Goal: Transaction & Acquisition: Purchase product/service

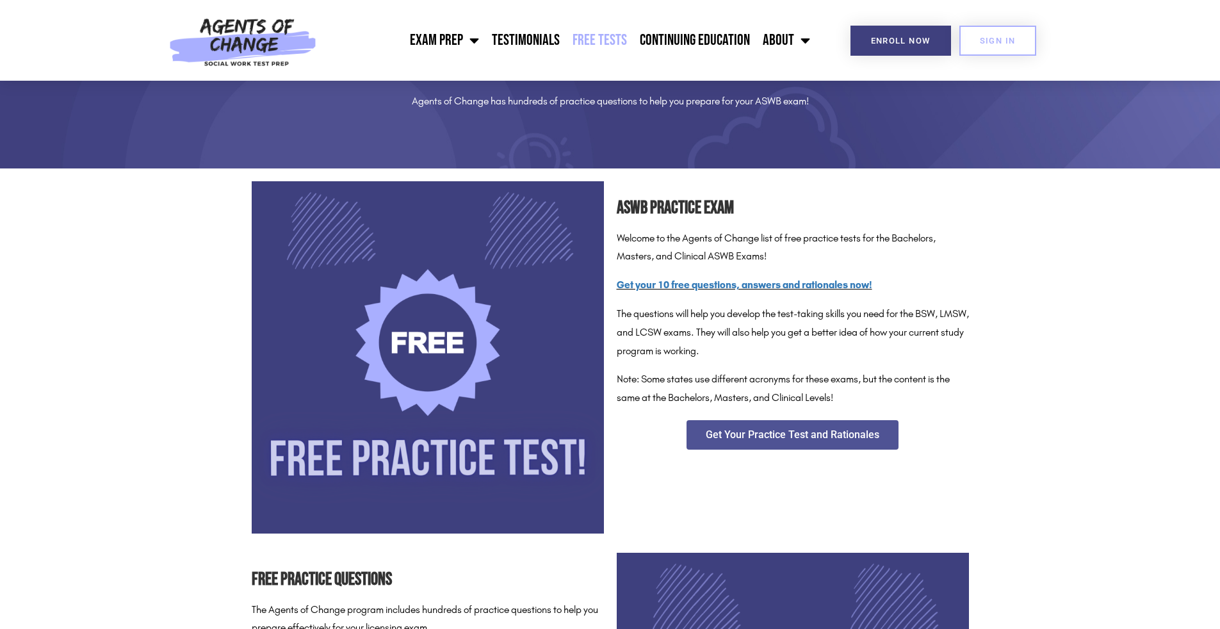
scroll to position [96, 0]
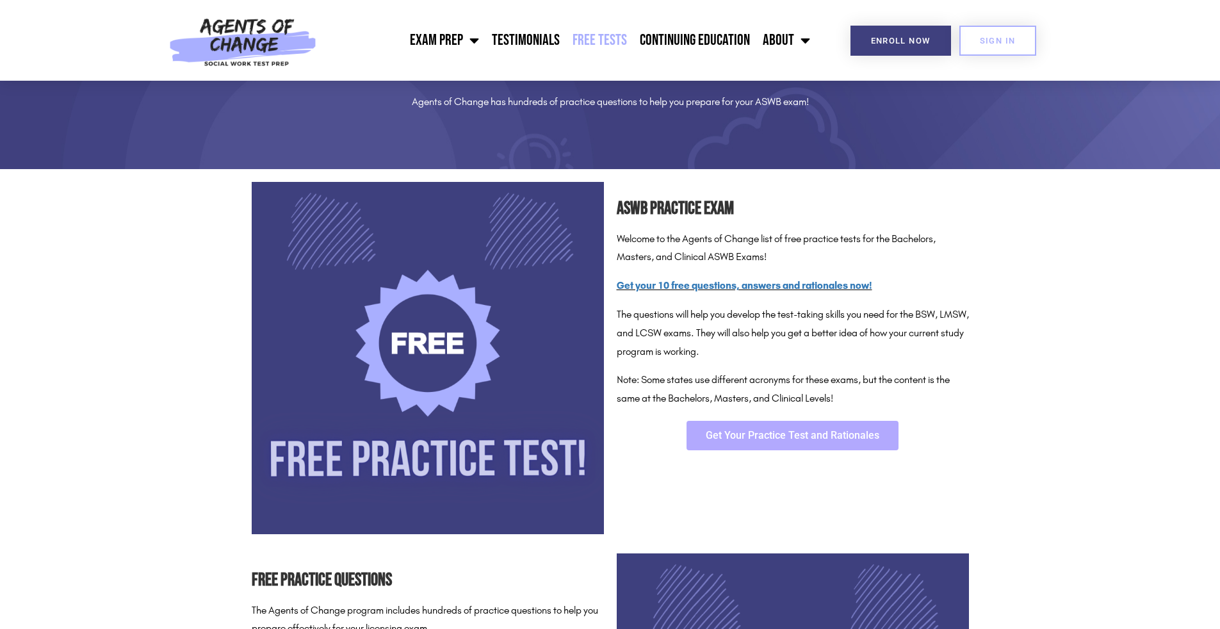
click at [747, 441] on link "Get Your Practice Test and Rationales" at bounding box center [793, 435] width 212 height 29
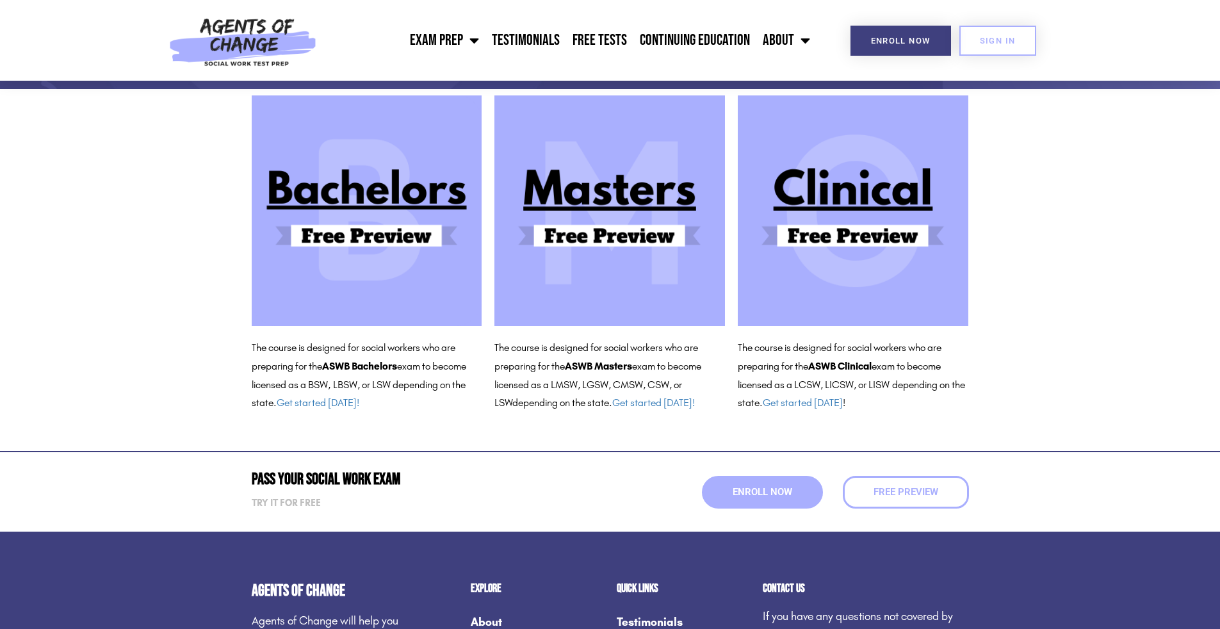
scroll to position [115, 0]
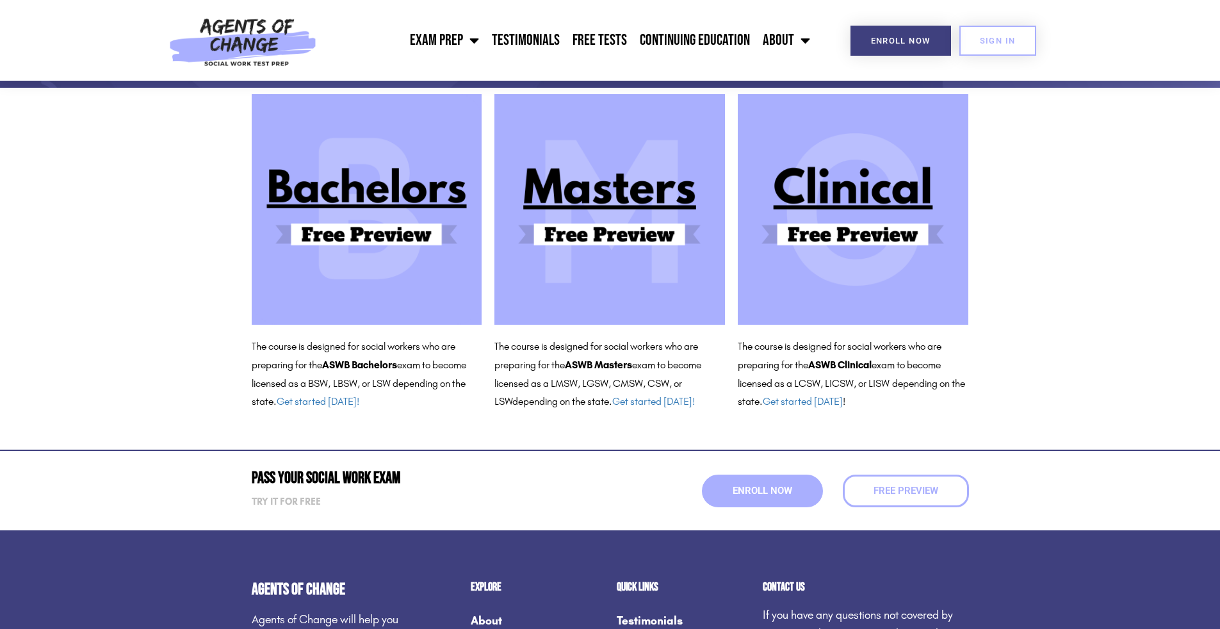
click at [875, 217] on img at bounding box center [853, 209] width 231 height 231
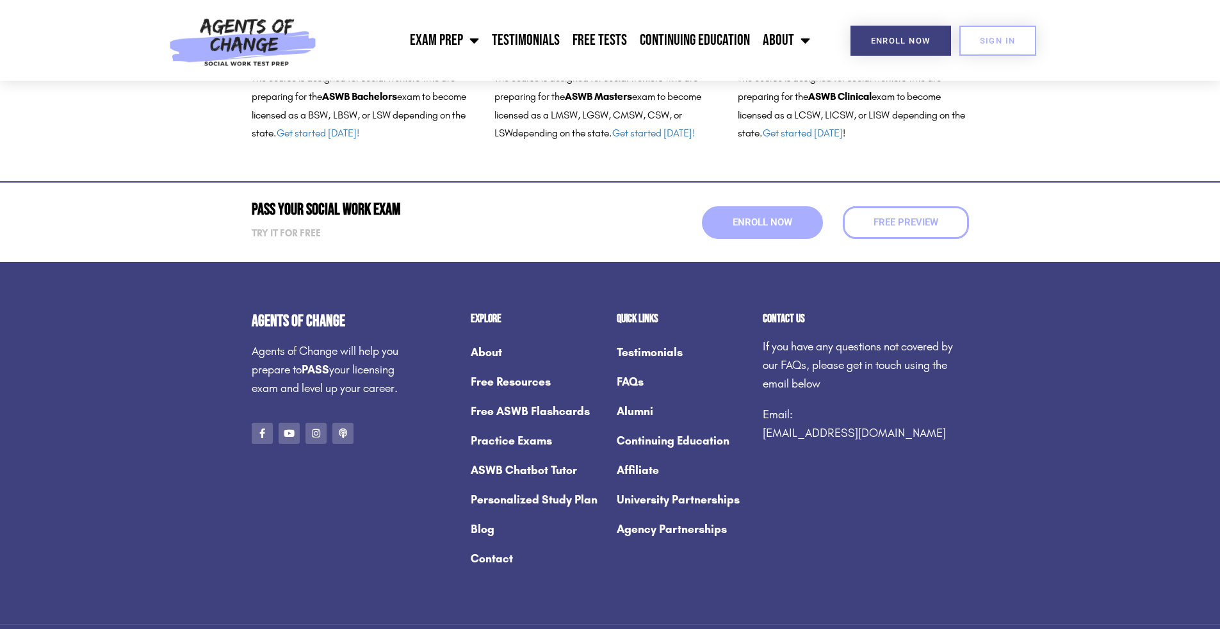
scroll to position [385, 0]
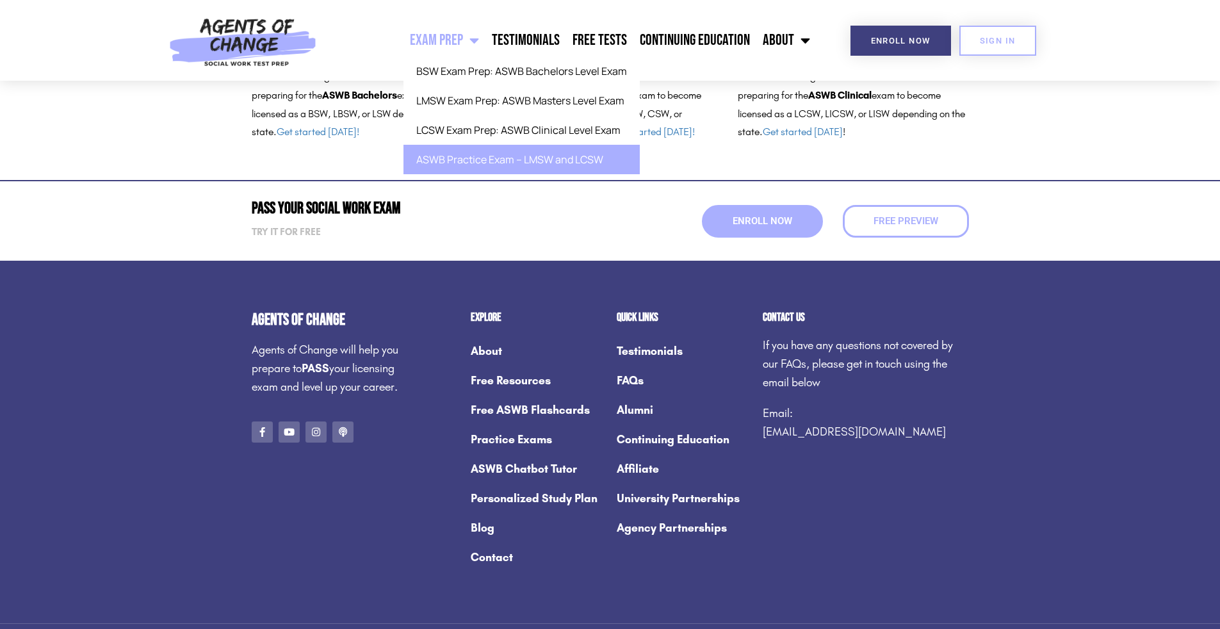
click at [476, 153] on link "ASWB Practice Exam – LMSW and LCSW" at bounding box center [521, 159] width 236 height 29
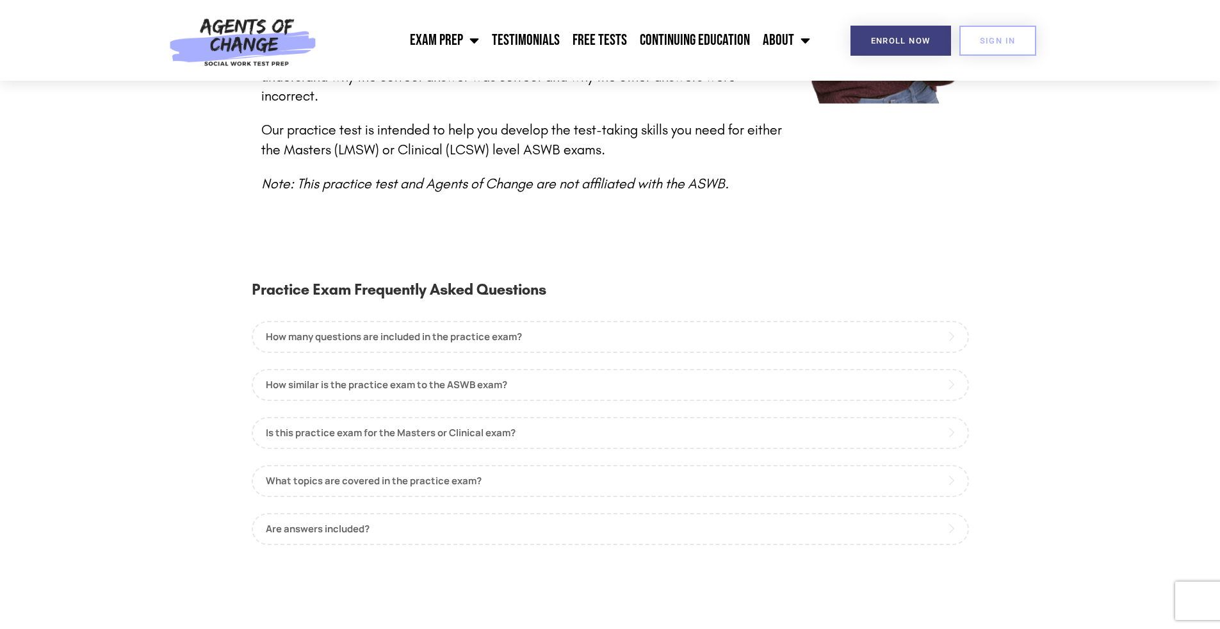
scroll to position [613, 0]
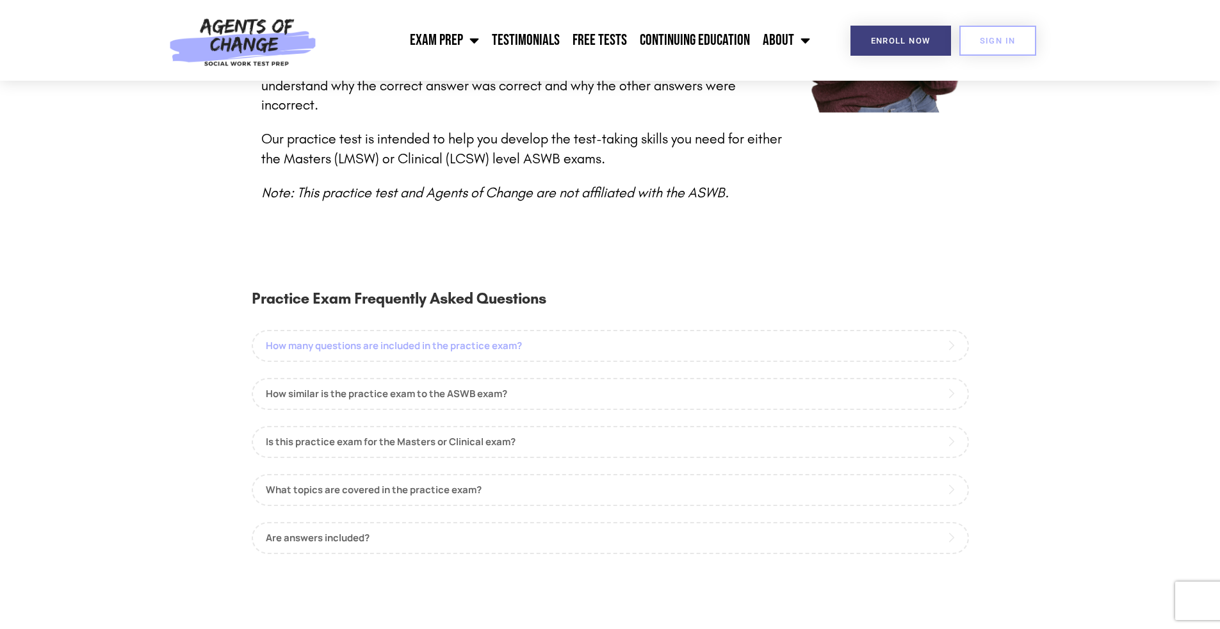
click at [948, 330] on link "How many questions are included in the practice exam?" at bounding box center [610, 346] width 717 height 32
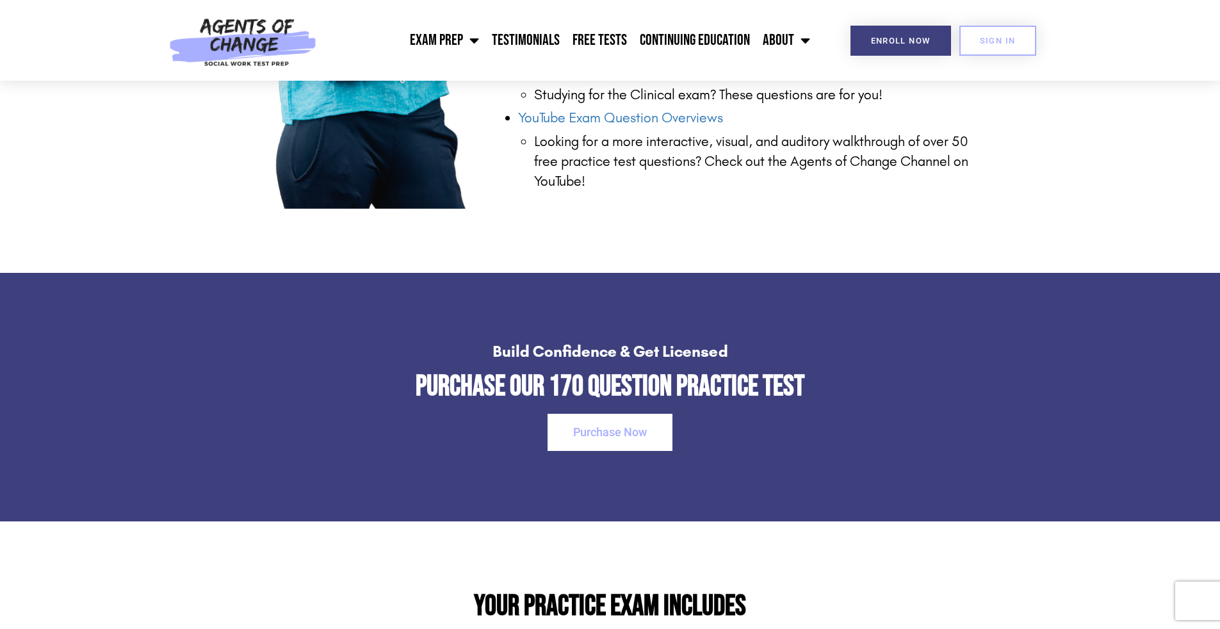
scroll to position [1624, 0]
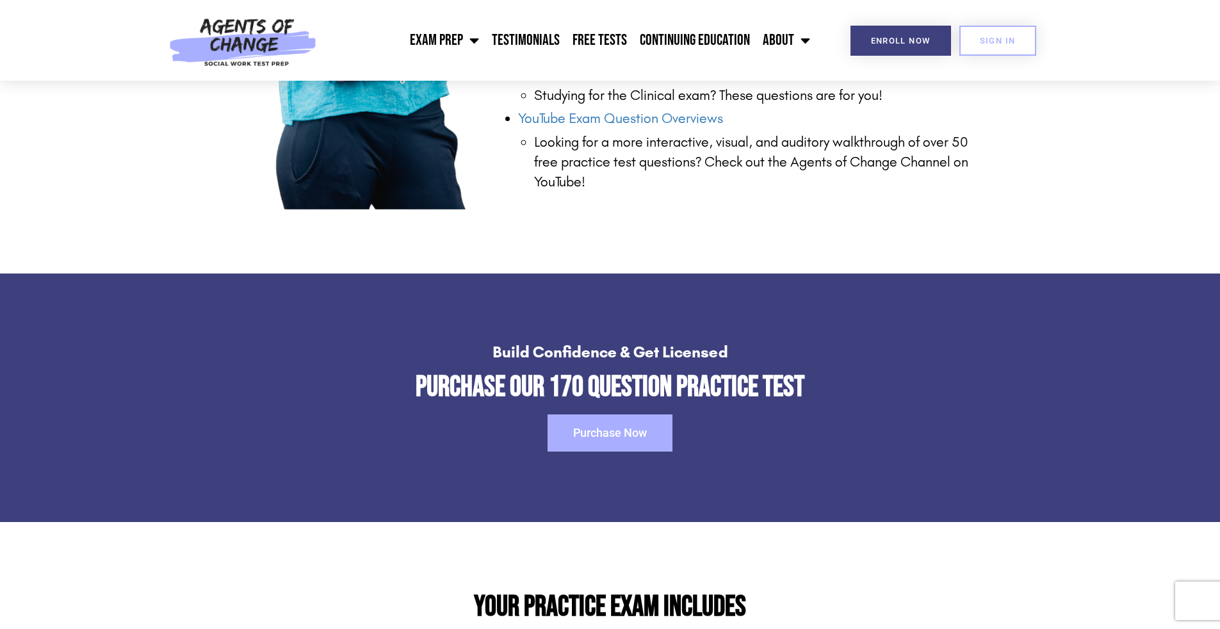
click at [627, 431] on link "Purchase Now" at bounding box center [610, 432] width 125 height 37
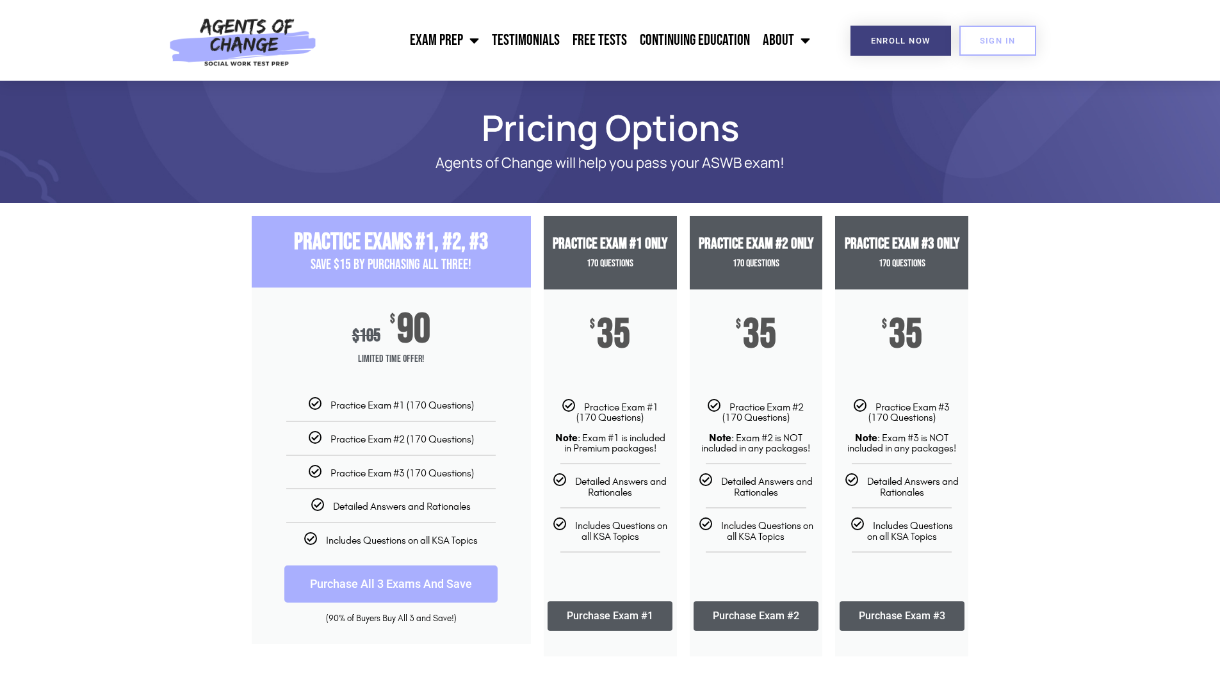
click at [1113, 441] on section "Practice ExamS #1, #2, #3 Save $15 By Purchasing All Three! $ 105 $ 90 Limited …" at bounding box center [610, 435] width 1220 height 453
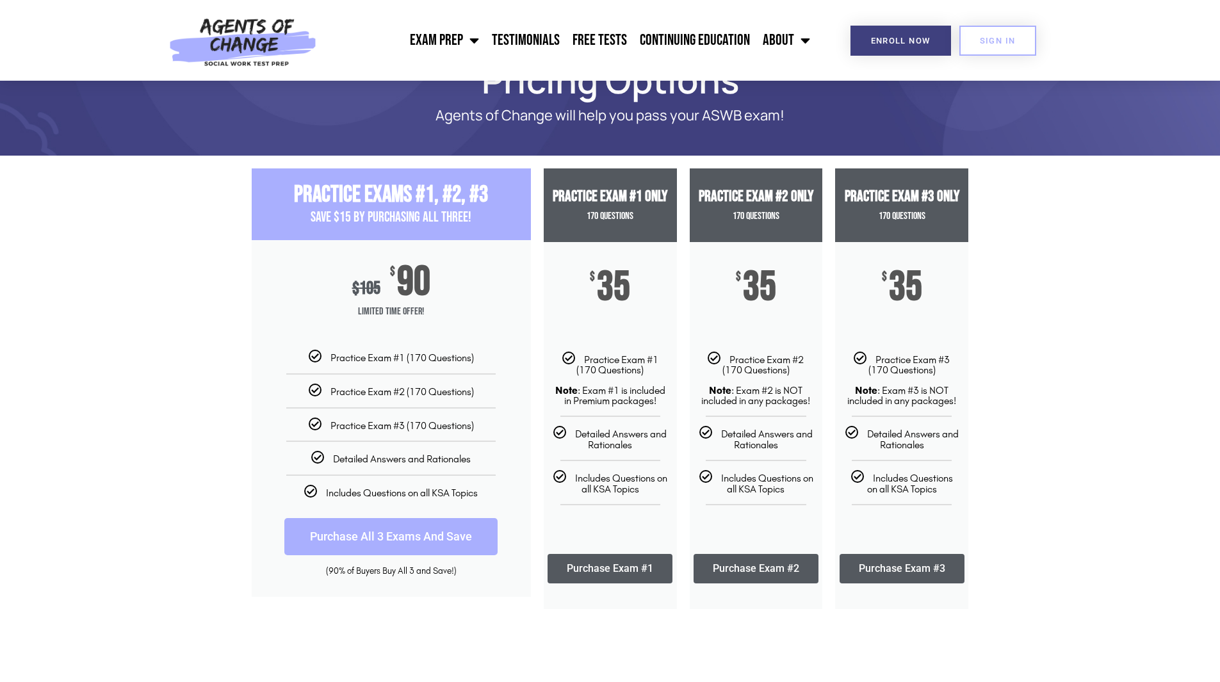
scroll to position [48, 0]
click at [553, 567] on link "Purchase Exam #1" at bounding box center [610, 567] width 125 height 29
click at [301, 535] on link "Purchase All 3 Exams And Save" at bounding box center [390, 535] width 213 height 37
